Goal: Task Accomplishment & Management: Manage account settings

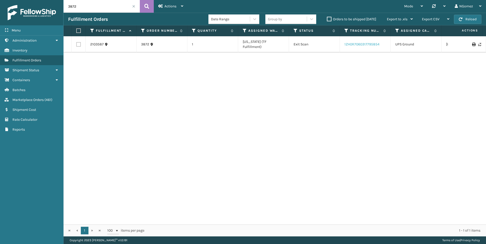
click at [376, 42] on link "1ZH0R7060317795854" at bounding box center [361, 44] width 35 height 4
click at [104, 9] on input "3872" at bounding box center [101, 6] width 76 height 13
paste input "112-4515416-0395437"
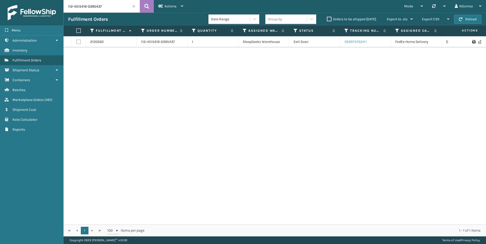
click at [347, 42] on link "393974762411" at bounding box center [355, 42] width 22 height 4
click at [89, 7] on input "112-4515416-0395437" at bounding box center [101, 6] width 76 height 13
paste input "1-3442108-4626609"
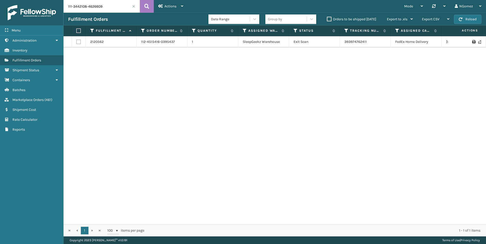
type input "111-3442108-4626609"
click at [366, 43] on link "393860079029" at bounding box center [356, 44] width 24 height 4
click at [44, 98] on span "Marketplace Orders" at bounding box center [27, 100] width 31 height 4
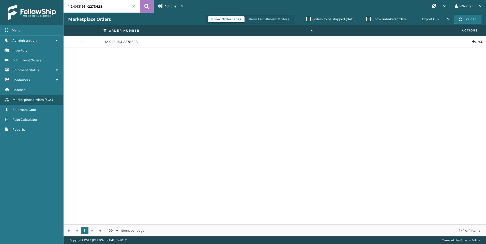
click at [101, 10] on input "112-0431961-2278628" at bounding box center [101, 6] width 76 height 13
click at [101, 9] on input "112-0431961-2278628" at bounding box center [101, 6] width 76 height 13
paste input "112-0725950-9895448"
type input "112-0725950-9895448"
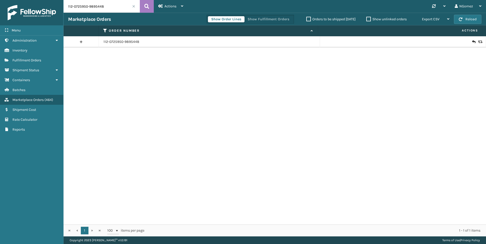
click at [472, 40] on icon at bounding box center [473, 41] width 3 height 5
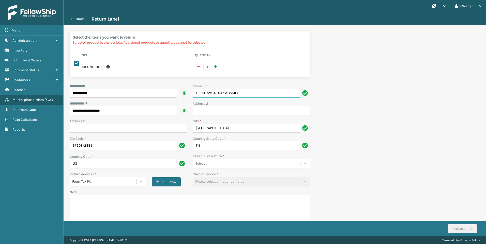
drag, startPoint x: 256, startPoint y: 91, endPoint x: 222, endPoint y: 87, distance: 34.5
click at [222, 89] on input "+1 210-728-4548 ext. 23405" at bounding box center [247, 93] width 108 height 9
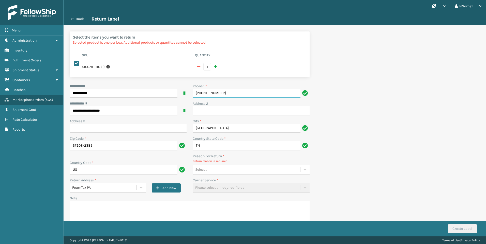
type input "[PHONE_NUMBER]"
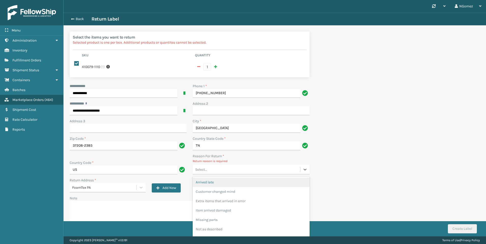
click at [223, 166] on div "Select..." at bounding box center [246, 170] width 107 height 8
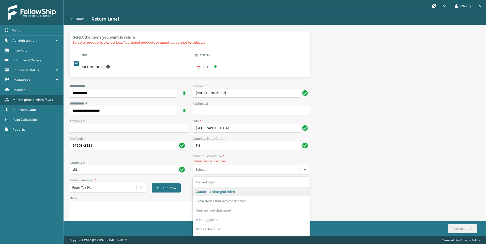
click at [220, 189] on div "Customer changed mind" at bounding box center [251, 191] width 117 height 9
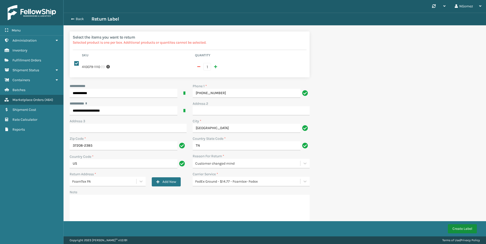
click at [464, 228] on button "Create Label" at bounding box center [462, 229] width 29 height 9
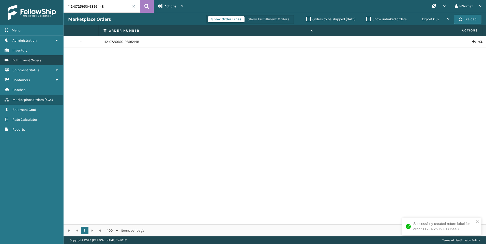
click at [38, 61] on span "Fulfillment Orders" at bounding box center [26, 60] width 29 height 4
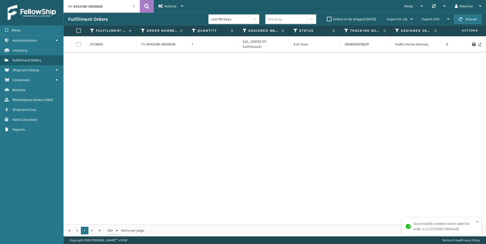
click at [98, 6] on input "111-3442108-4626609" at bounding box center [101, 6] width 76 height 13
paste input "4-5808578-0160228"
click at [364, 42] on link "392677682713" at bounding box center [355, 44] width 23 height 4
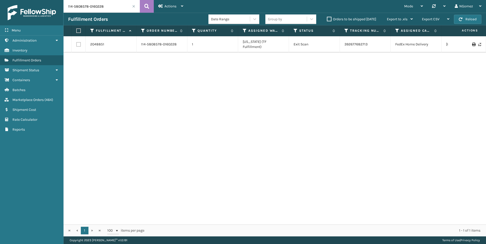
click at [104, 5] on input "114-5808578-0160228" at bounding box center [101, 6] width 76 height 13
paste input "3-2120263-5907405"
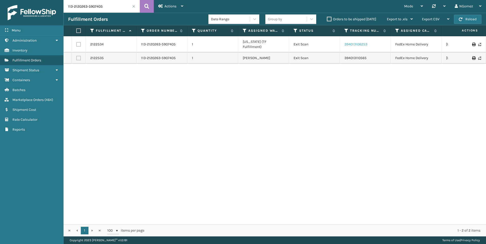
click at [359, 42] on link "394013106253" at bounding box center [355, 44] width 23 height 4
click at [86, 9] on input "113-2120263-5907405" at bounding box center [101, 6] width 76 height 13
paste input "2-8120275-0181857"
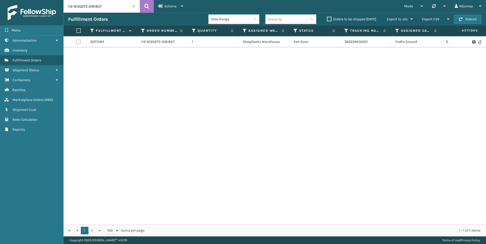
click at [359, 39] on td "393229432051" at bounding box center [365, 41] width 51 height 11
click at [360, 42] on link "393229432051" at bounding box center [356, 42] width 24 height 4
click at [105, 0] on input "112-8120275-0181857" at bounding box center [101, 6] width 76 height 13
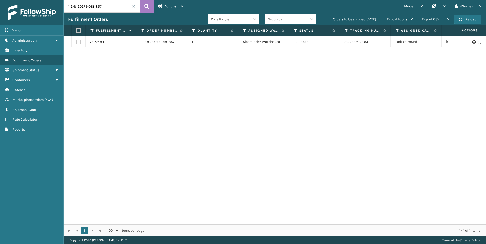
paste input "3484140-9928209"
click at [95, 9] on input "112-3484140-9928209" at bounding box center [101, 6] width 76 height 13
paste input "4-3100879-6086607"
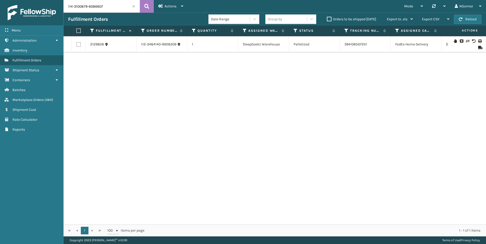
type input "114-3100879-6086607"
click at [91, 42] on link "2053028" at bounding box center [97, 41] width 14 height 5
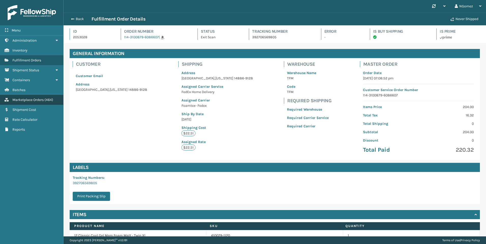
click at [38, 98] on link "Marketplace Orders ( 464 )" at bounding box center [31, 100] width 63 height 10
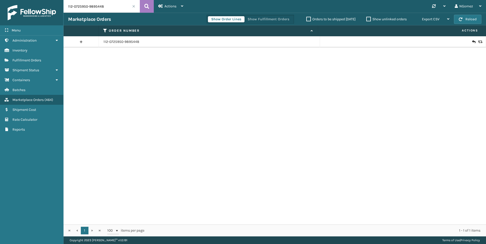
click at [95, 2] on input "112-0725950-9895448" at bounding box center [101, 6] width 76 height 13
paste input "4-3100879-6086607"
type input "114-3100879-6086607"
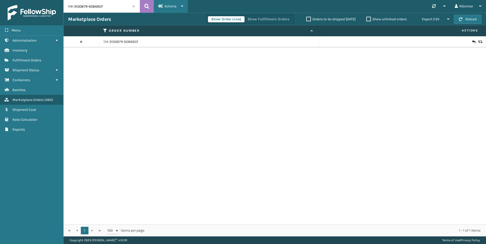
click at [176, 5] on span "Actions" at bounding box center [170, 6] width 12 height 4
click at [400, 65] on div "114-3100879-6086607" at bounding box center [274, 130] width 422 height 188
click at [478, 41] on icon at bounding box center [479, 42] width 3 height 4
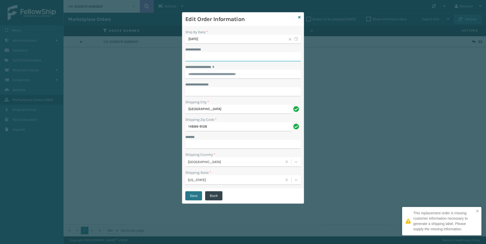
click at [223, 59] on input "**********" at bounding box center [242, 56] width 115 height 9
click at [245, 57] on input "**********" at bounding box center [242, 56] width 115 height 9
paste input "**********"
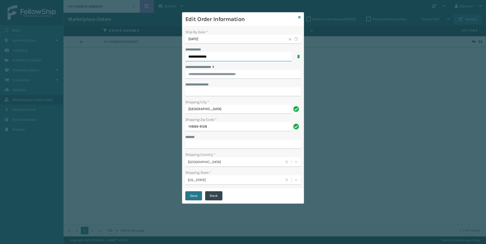
type input "**********"
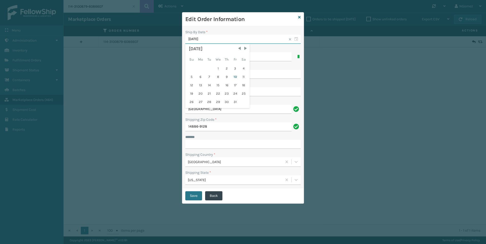
click at [232, 38] on input "[DATE]" at bounding box center [242, 39] width 115 height 9
click at [241, 78] on div "11" at bounding box center [243, 77] width 8 height 8
type input "[DATE]"
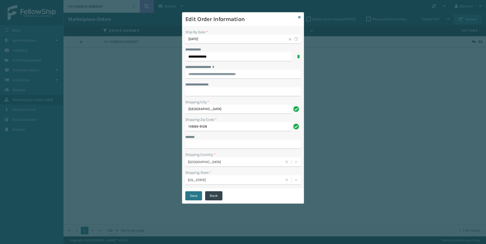
click at [214, 68] on label "**********" at bounding box center [204, 67] width 38 height 5
click at [214, 70] on input "**********" at bounding box center [242, 74] width 115 height 9
click at [214, 76] on input "**********" at bounding box center [242, 74] width 115 height 9
paste input "**********"
click at [216, 87] on div "[STREET_ADDRESS][PERSON_NAME]" at bounding box center [242, 84] width 115 height 9
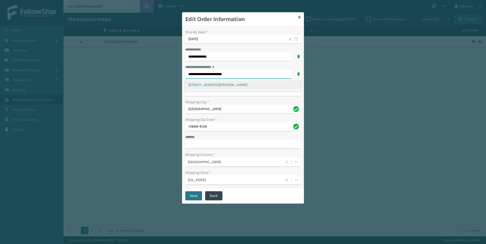
type input "**********"
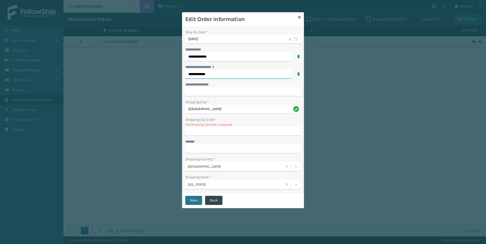
type input "14886-9128"
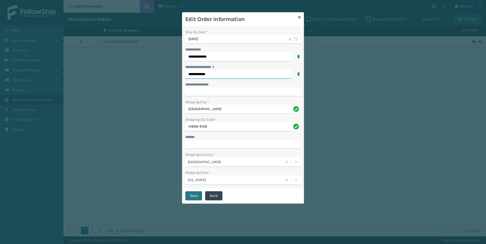
type input "**********"
click at [199, 145] on input "***** *" at bounding box center [242, 144] width 115 height 9
paste input "**********"
type input "**********"
click at [195, 196] on button "Save" at bounding box center [193, 195] width 17 height 9
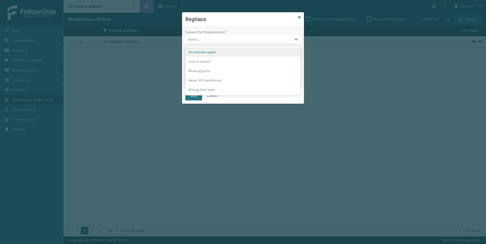
click at [228, 41] on div "Select..." at bounding box center [238, 39] width 106 height 8
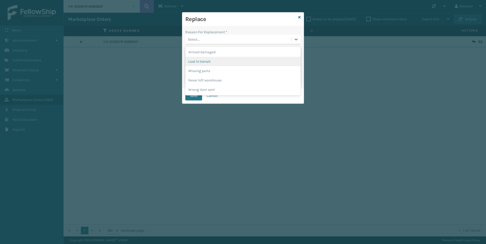
click at [208, 61] on div "Lost in transit" at bounding box center [242, 61] width 115 height 9
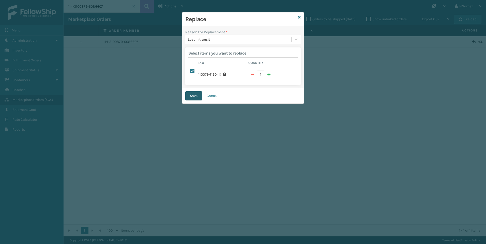
click at [195, 92] on button "Save" at bounding box center [193, 95] width 17 height 9
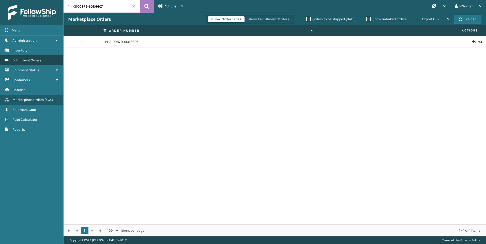
click at [27, 60] on span "Fulfillment Orders" at bounding box center [26, 60] width 29 height 4
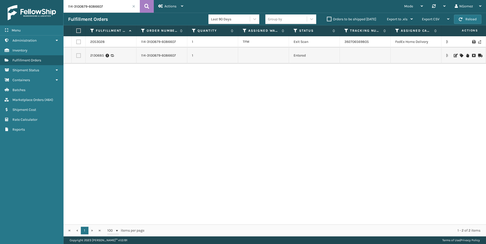
click at [459, 55] on icon at bounding box center [460, 56] width 3 height 4
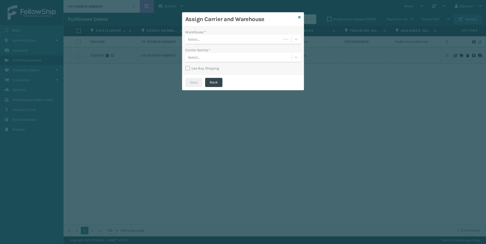
click at [240, 40] on div "Select..." at bounding box center [233, 39] width 96 height 8
click at [217, 64] on div "TFM" at bounding box center [242, 61] width 115 height 9
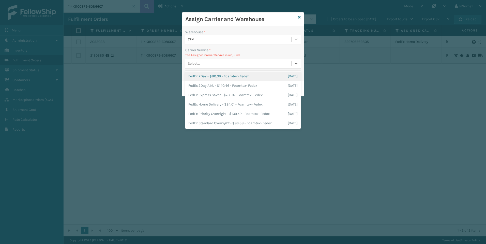
click at [228, 65] on div "Select..." at bounding box center [238, 63] width 106 height 8
click at [245, 105] on div "FedEx Home Delivery - $24.01 - Foamtex- Fedex [DATE]" at bounding box center [242, 104] width 115 height 9
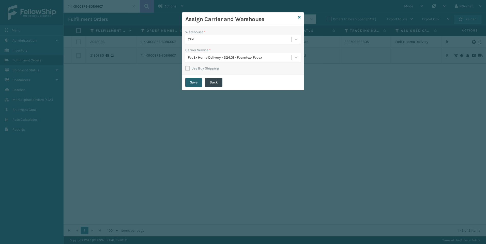
click at [197, 84] on button "Save" at bounding box center [193, 82] width 17 height 9
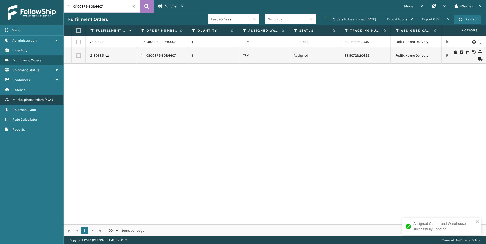
click at [44, 101] on span "Marketplace Orders" at bounding box center [27, 100] width 31 height 4
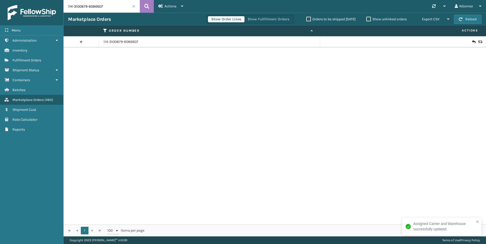
click at [111, 12] on input "114-3100879-6086607" at bounding box center [101, 6] width 76 height 13
paste input "[CREDIT_CARD_NUMBER]"
type input "113-7597902-2952222"
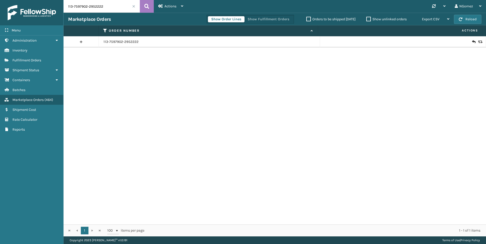
click at [472, 41] on icon at bounding box center [473, 41] width 3 height 5
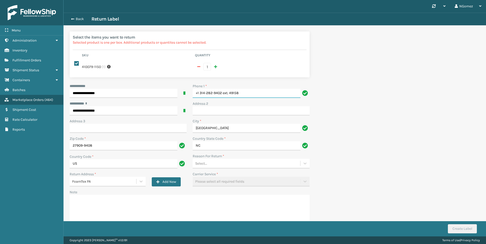
drag, startPoint x: 239, startPoint y: 89, endPoint x: 223, endPoint y: 88, distance: 16.0
click at [223, 89] on input "+1 314-282-9402 ext. 49158" at bounding box center [247, 93] width 108 height 9
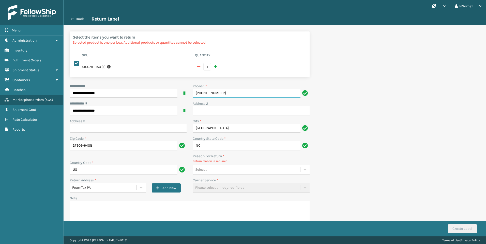
type input "[PHONE_NUMBER]"
click at [208, 166] on div "Select..." at bounding box center [246, 170] width 107 height 8
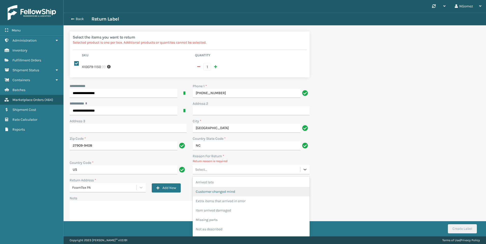
click at [213, 187] on div "Customer changed mind" at bounding box center [251, 191] width 117 height 9
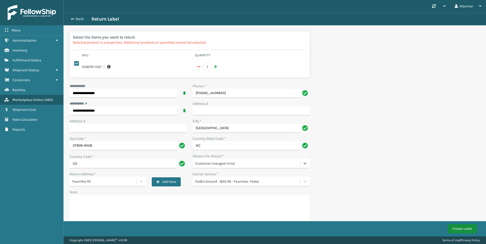
click at [465, 227] on button "Create Label" at bounding box center [462, 229] width 29 height 9
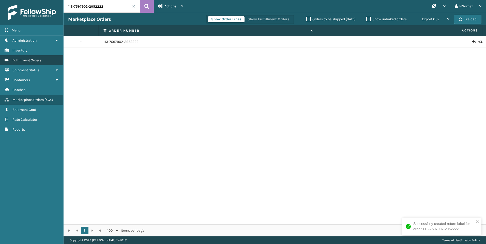
click at [43, 63] on link "Fulfillment Orders" at bounding box center [31, 60] width 63 height 10
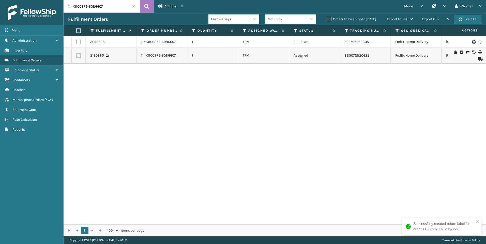
click at [104, 6] on input "114-3100879-6086607" at bounding box center [101, 6] width 76 height 13
paste input "2-4726266-6714654"
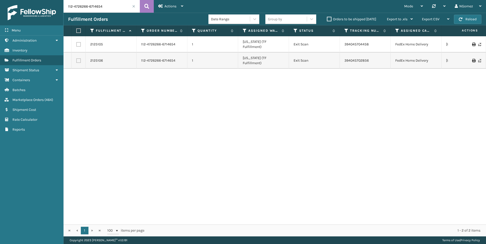
click at [361, 44] on td "394045704458" at bounding box center [365, 44] width 51 height 16
click at [359, 42] on link "394045704458" at bounding box center [356, 44] width 24 height 4
click at [354, 58] on link "394045702856" at bounding box center [356, 60] width 24 height 4
drag, startPoint x: 107, startPoint y: 8, endPoint x: 57, endPoint y: 5, distance: 49.9
click at [57, 0] on div "Menu Administration Inventory Fulfillment Orders Shipment Status Containers Bat…" at bounding box center [243, 0] width 486 height 0
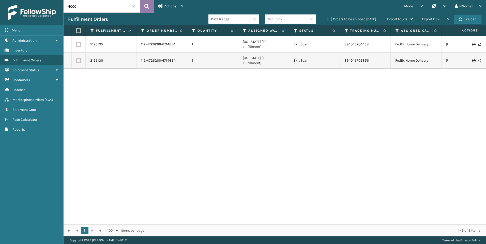
type input "4000"
click at [143, 5] on button at bounding box center [147, 6] width 14 height 13
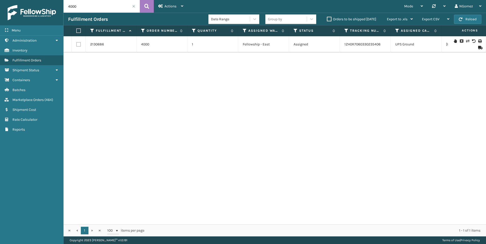
click at [453, 41] on icon at bounding box center [454, 41] width 3 height 4
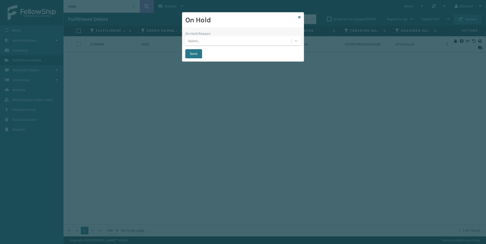
click at [239, 44] on div "Select..." at bounding box center [238, 41] width 106 height 8
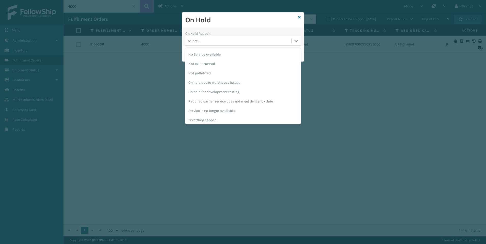
scroll to position [142, 0]
click at [212, 118] on div "To be cancelled" at bounding box center [242, 118] width 115 height 9
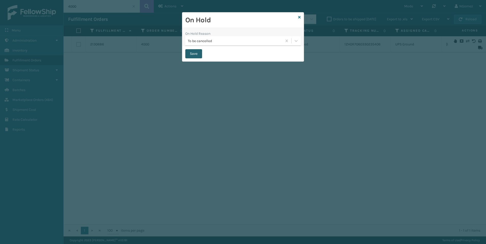
click at [197, 55] on button "Save" at bounding box center [193, 53] width 17 height 9
